Goal: Information Seeking & Learning: Learn about a topic

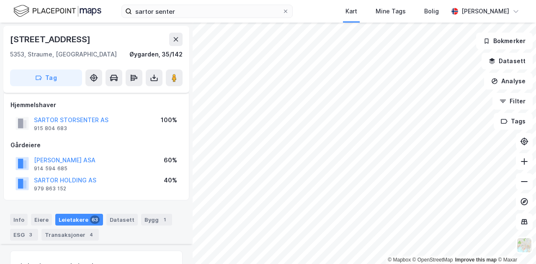
scroll to position [3137, 0]
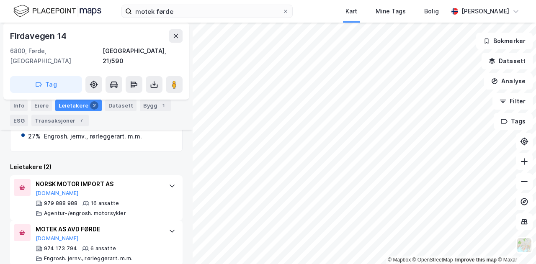
scroll to position [248, 0]
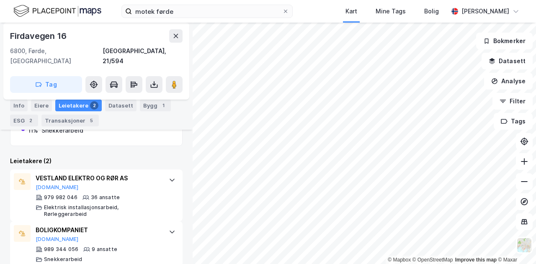
scroll to position [268, 0]
